Goal: Task Accomplishment & Management: Use online tool/utility

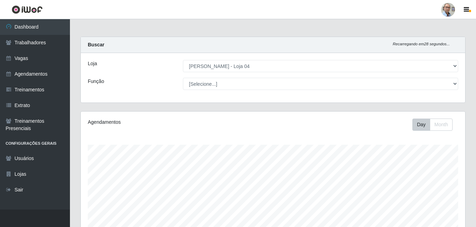
select select "251"
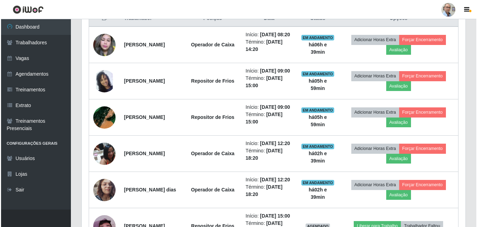
scroll to position [349, 0]
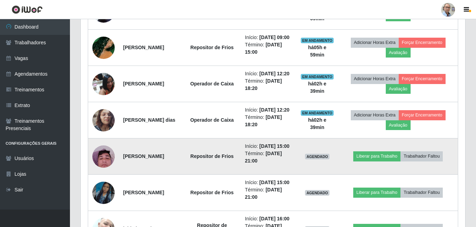
click at [103, 172] on img at bounding box center [103, 157] width 22 height 30
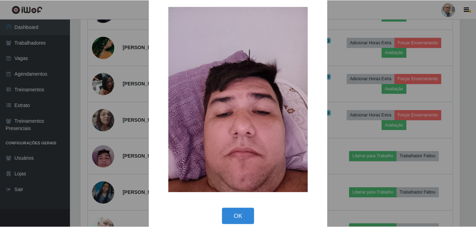
scroll to position [20, 0]
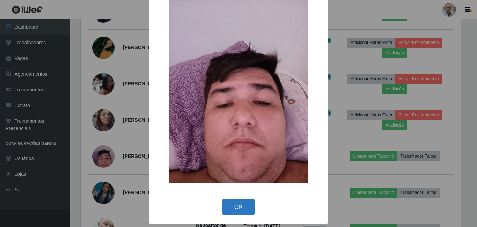
click at [246, 208] on button "OK" at bounding box center [239, 207] width 32 height 16
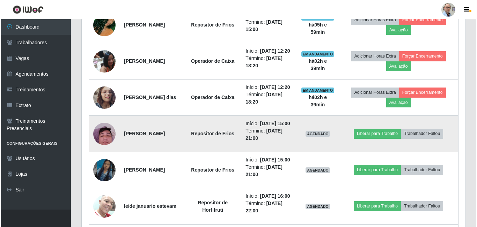
scroll to position [384, 0]
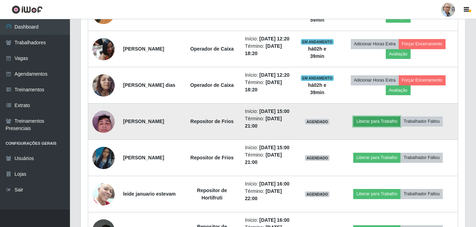
click at [387, 126] on button "Liberar para Trabalho" at bounding box center [376, 122] width 47 height 10
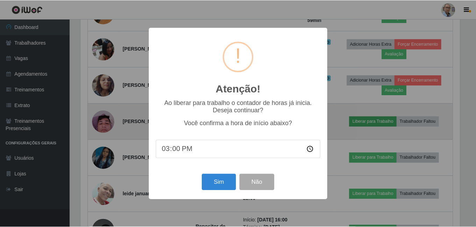
scroll to position [145, 381]
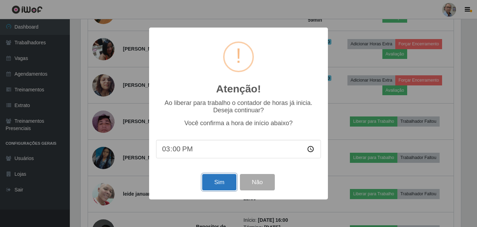
click at [227, 181] on button "Sim" at bounding box center [219, 182] width 34 height 16
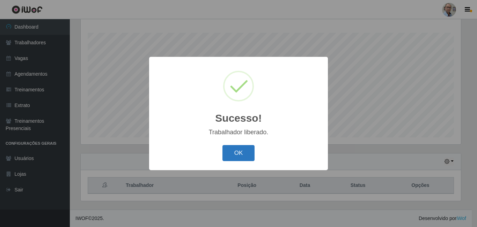
click at [248, 148] on button "OK" at bounding box center [239, 153] width 32 height 16
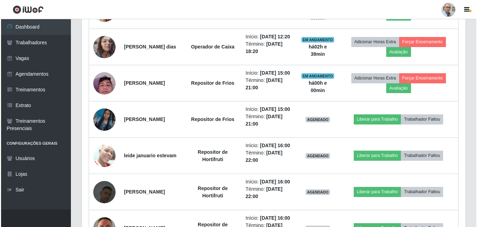
scroll to position [462, 0]
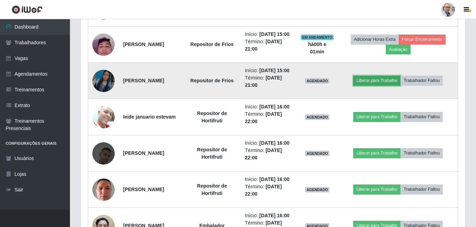
click at [400, 86] on button "Liberar para Trabalho" at bounding box center [376, 81] width 47 height 10
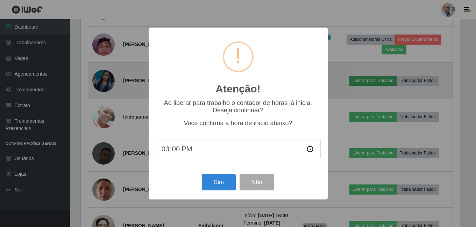
scroll to position [145, 381]
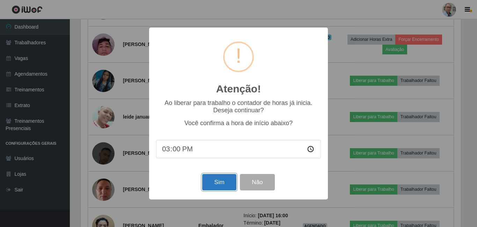
click at [220, 179] on button "Sim" at bounding box center [219, 182] width 34 height 16
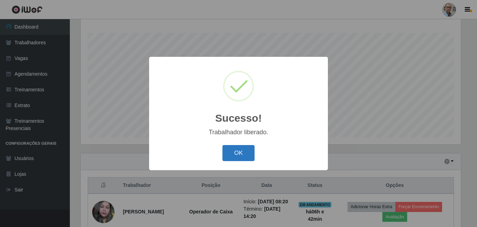
click at [238, 146] on button "OK" at bounding box center [239, 153] width 32 height 16
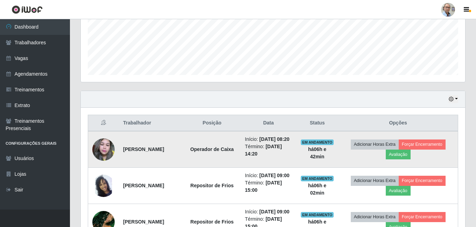
scroll to position [245, 0]
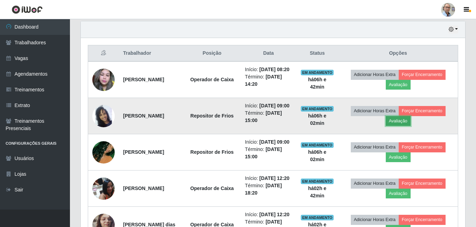
click at [401, 126] on button "Avaliação" at bounding box center [397, 121] width 25 height 10
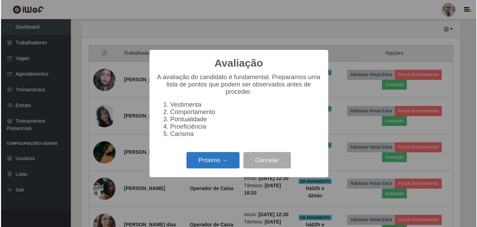
scroll to position [145, 381]
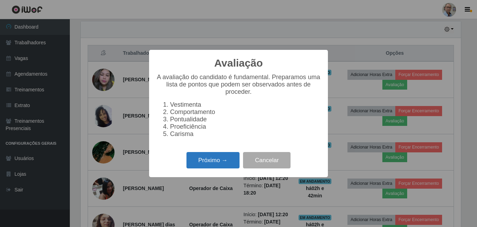
click at [209, 166] on button "Próximo →" at bounding box center [213, 160] width 53 height 16
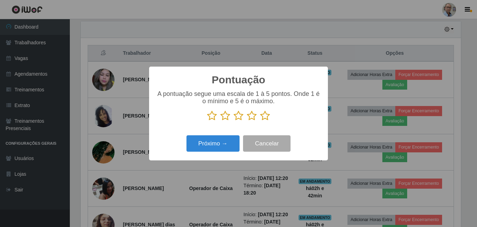
scroll to position [349293, 349058]
click at [268, 120] on icon at bounding box center [265, 116] width 10 height 10
click at [260, 121] on input "radio" at bounding box center [260, 121] width 0 height 0
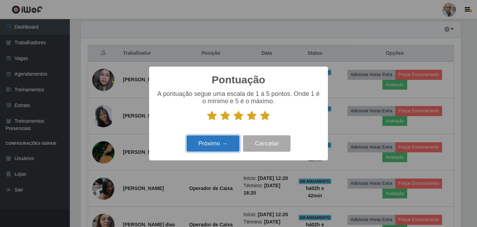
click at [209, 145] on button "Próximo →" at bounding box center [213, 144] width 53 height 16
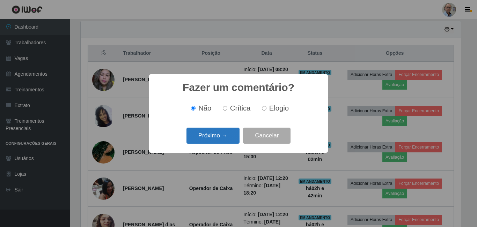
click at [222, 140] on button "Próximo →" at bounding box center [213, 136] width 53 height 16
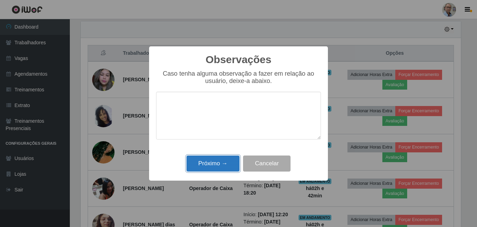
click at [215, 158] on button "Próximo →" at bounding box center [213, 164] width 53 height 16
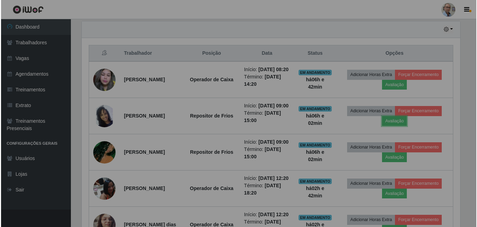
scroll to position [145, 384]
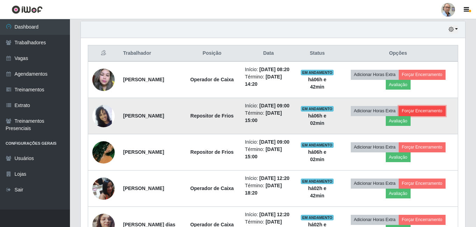
click at [418, 116] on button "Forçar Encerramento" at bounding box center [421, 111] width 47 height 10
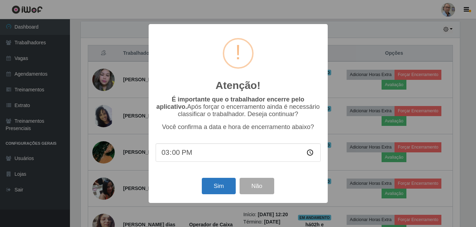
scroll to position [145, 381]
click at [217, 191] on button "Sim" at bounding box center [219, 186] width 34 height 16
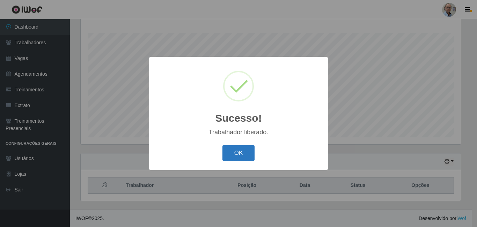
click at [237, 152] on button "OK" at bounding box center [239, 153] width 32 height 16
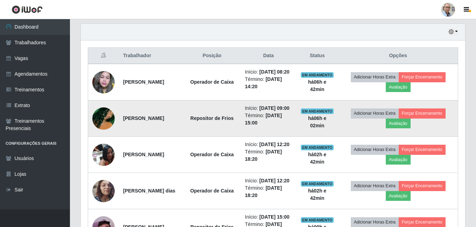
scroll to position [287, 0]
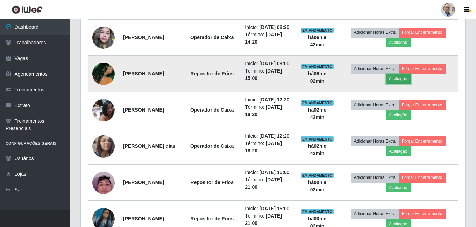
click at [398, 84] on button "Avaliação" at bounding box center [397, 79] width 25 height 10
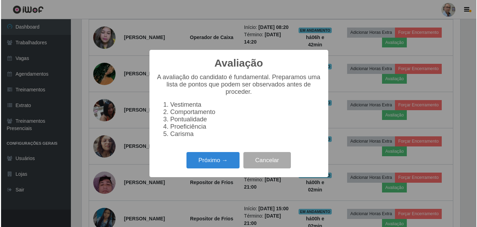
scroll to position [145, 381]
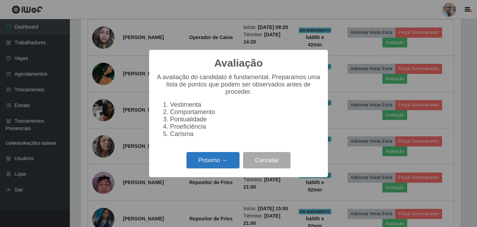
click at [224, 160] on button "Próximo →" at bounding box center [213, 160] width 53 height 16
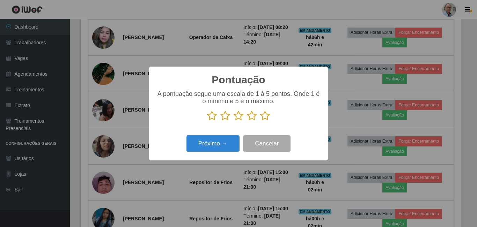
click at [263, 118] on icon at bounding box center [265, 116] width 10 height 10
click at [260, 121] on input "radio" at bounding box center [260, 121] width 0 height 0
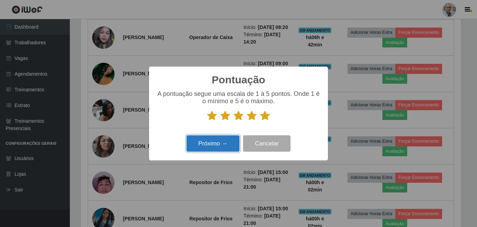
click at [216, 140] on button "Próximo →" at bounding box center [213, 144] width 53 height 16
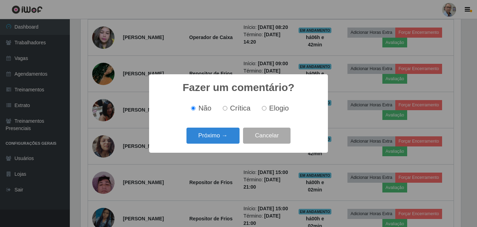
click at [216, 140] on button "Próximo →" at bounding box center [213, 136] width 53 height 16
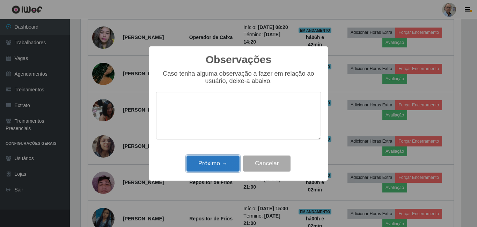
click at [217, 169] on button "Próximo →" at bounding box center [213, 164] width 53 height 16
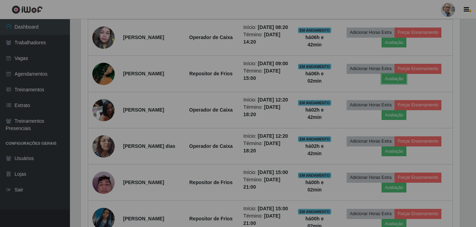
scroll to position [0, 0]
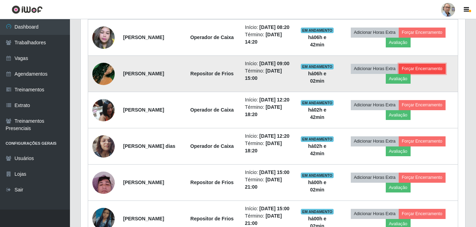
click at [433, 74] on button "Forçar Encerramento" at bounding box center [421, 69] width 47 height 10
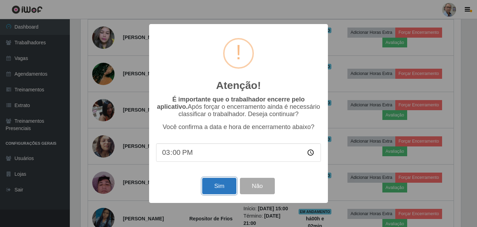
click at [214, 193] on button "Sim" at bounding box center [219, 186] width 34 height 16
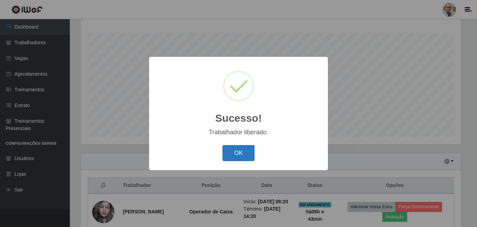
click at [239, 150] on button "OK" at bounding box center [239, 153] width 32 height 16
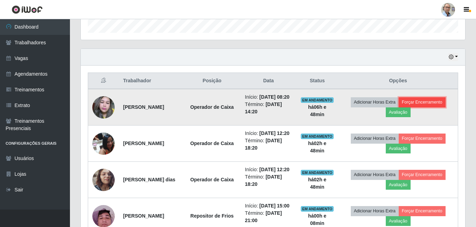
click at [428, 107] on button "Forçar Encerramento" at bounding box center [421, 102] width 47 height 10
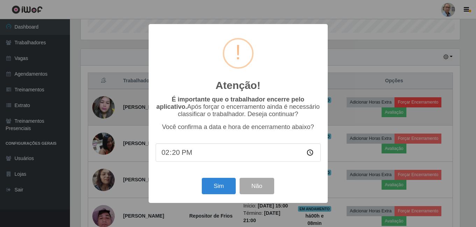
scroll to position [145, 381]
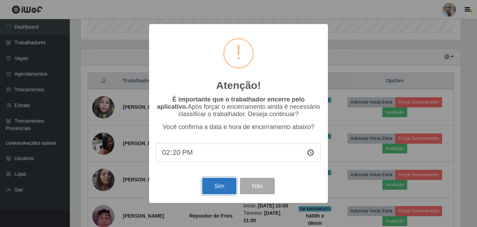
click at [215, 188] on button "Sim" at bounding box center [219, 186] width 34 height 16
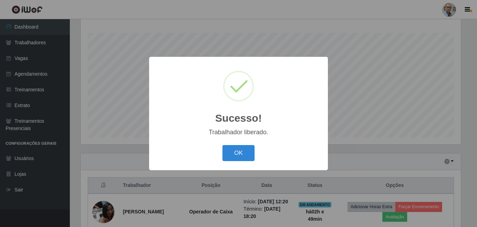
click at [223, 145] on button "OK" at bounding box center [239, 153] width 32 height 16
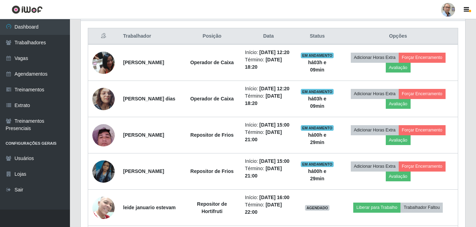
scroll to position [287, 0]
